Goal: Use online tool/utility: Utilize a website feature to perform a specific function

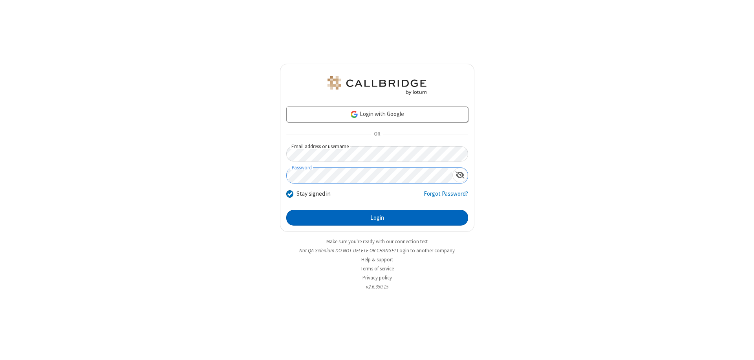
click at [377, 217] on button "Login" at bounding box center [377, 218] width 182 height 16
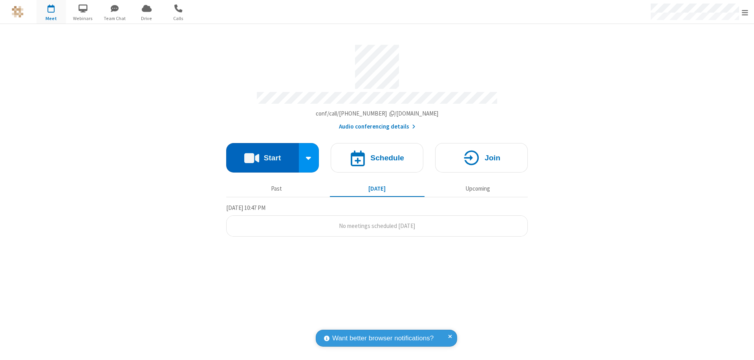
click at [262, 154] on button "Start" at bounding box center [262, 157] width 73 height 29
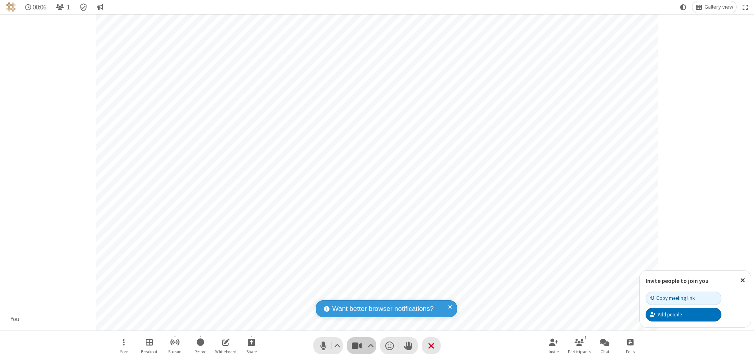
click at [356, 345] on span "Stop video (⌘+Shift+V)" at bounding box center [357, 345] width 12 height 11
click at [356, 345] on span "Start video (⌘+Shift+V)" at bounding box center [357, 345] width 12 height 11
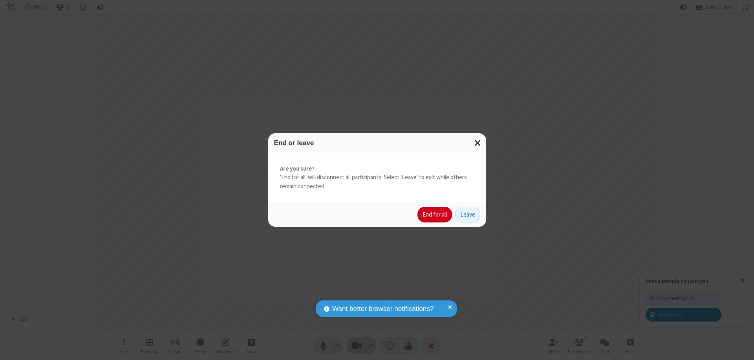
click at [435, 214] on button "End for all" at bounding box center [434, 214] width 35 height 16
